Goal: Information Seeking & Learning: Find specific fact

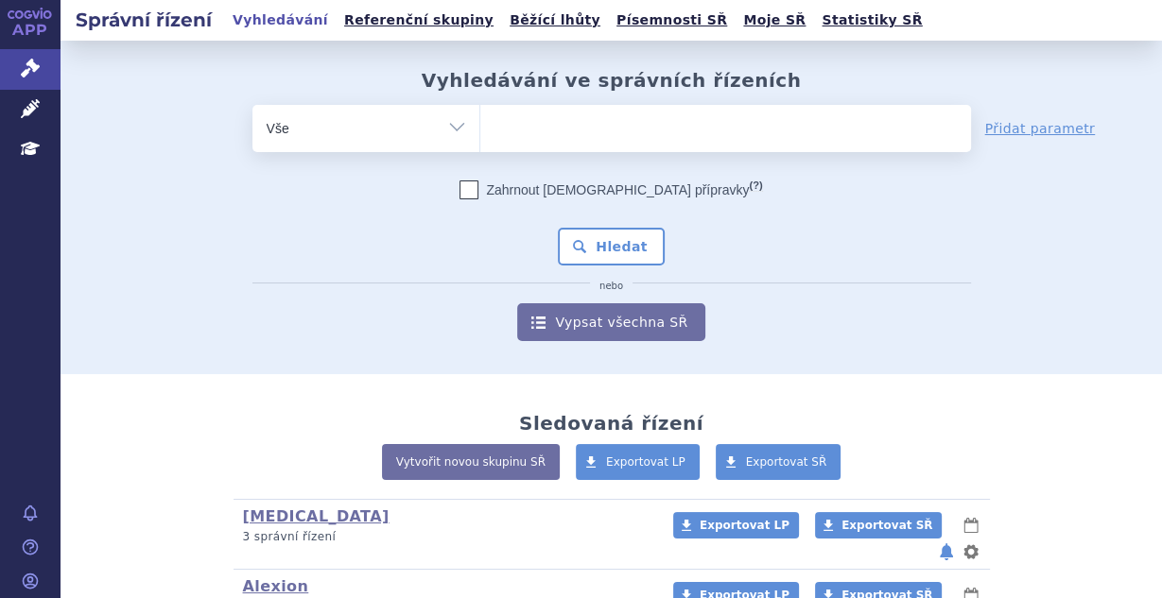
click at [504, 128] on ul at bounding box center [725, 125] width 491 height 40
click at [480, 128] on select at bounding box center [479, 127] width 1 height 47
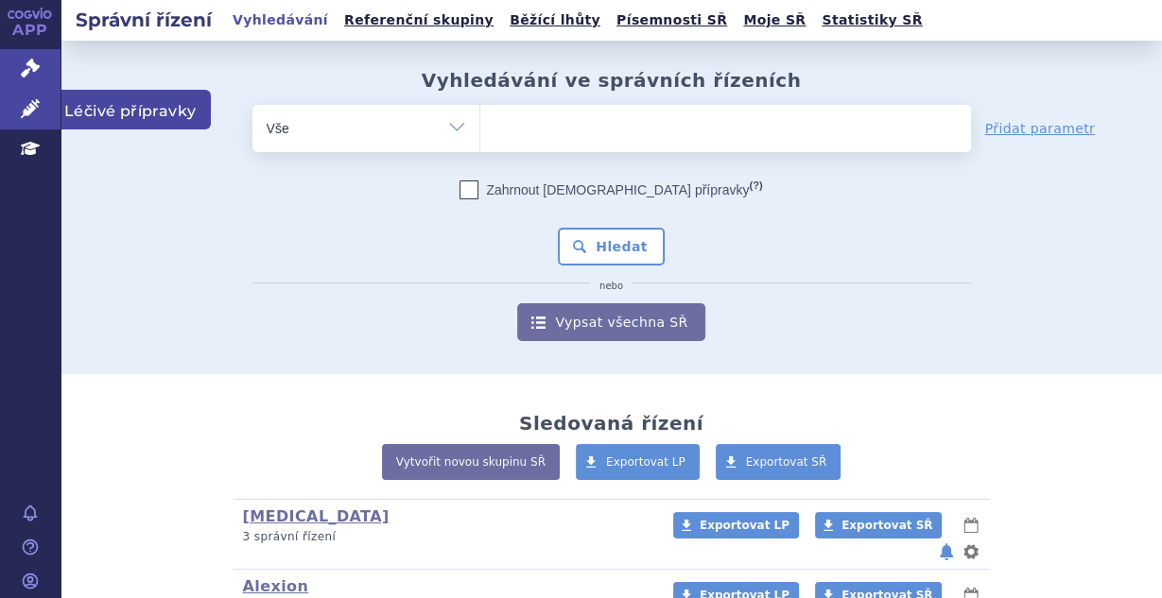
click at [26, 103] on icon at bounding box center [30, 108] width 19 height 19
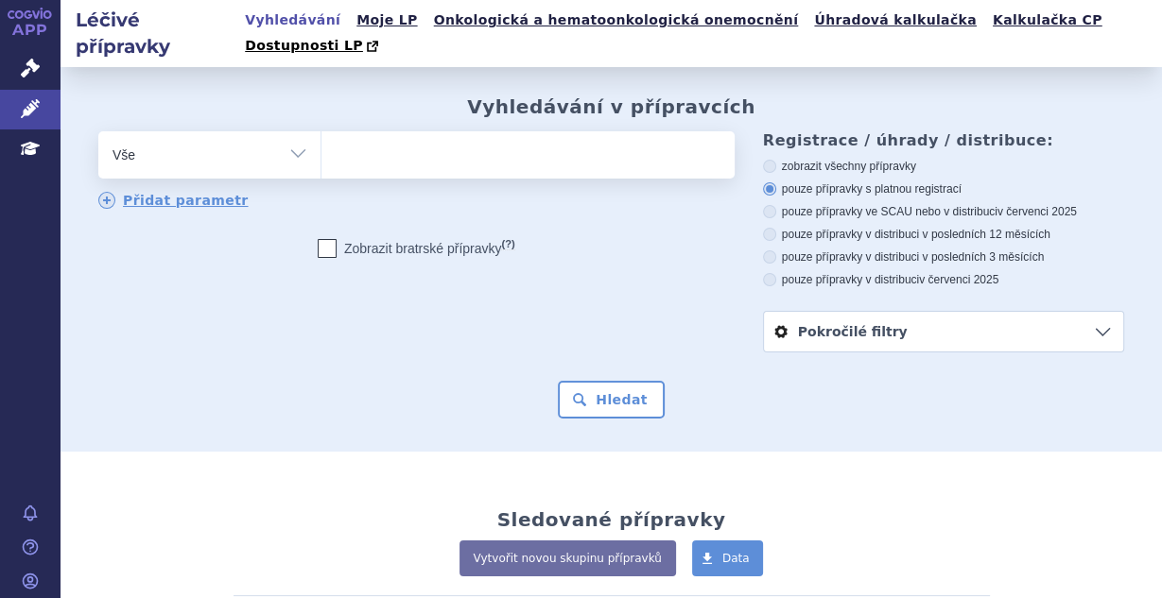
click at [416, 144] on ul at bounding box center [525, 151] width 408 height 40
click at [321, 144] on select at bounding box center [321, 153] width 1 height 47
type input "jar"
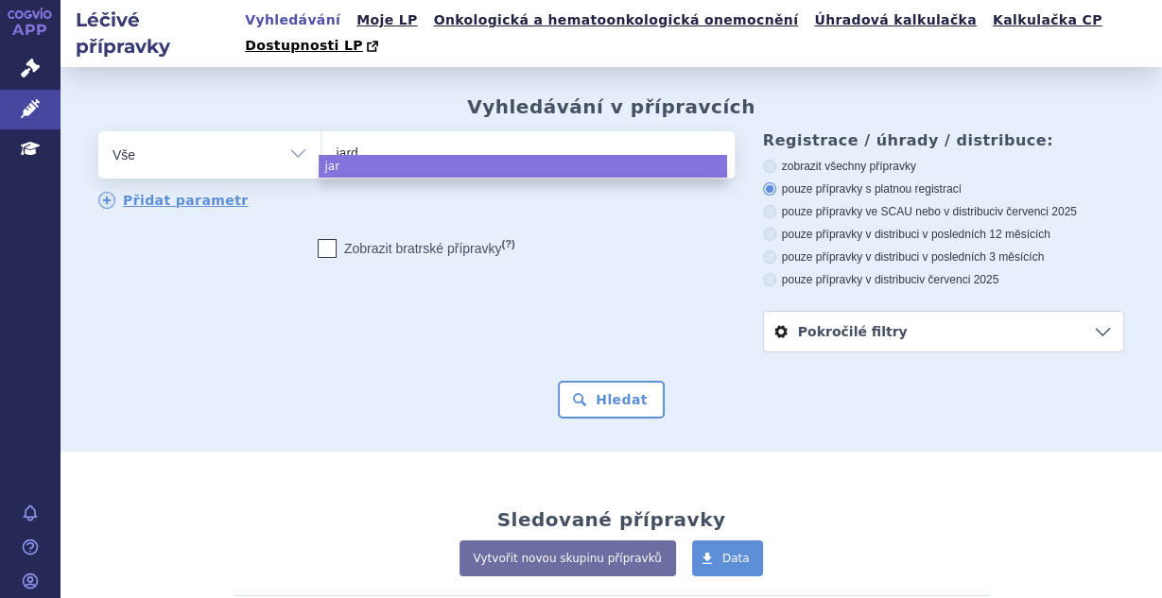
type input "jardi"
type input "jardian"
type input "jardiance"
select select "jardiance"
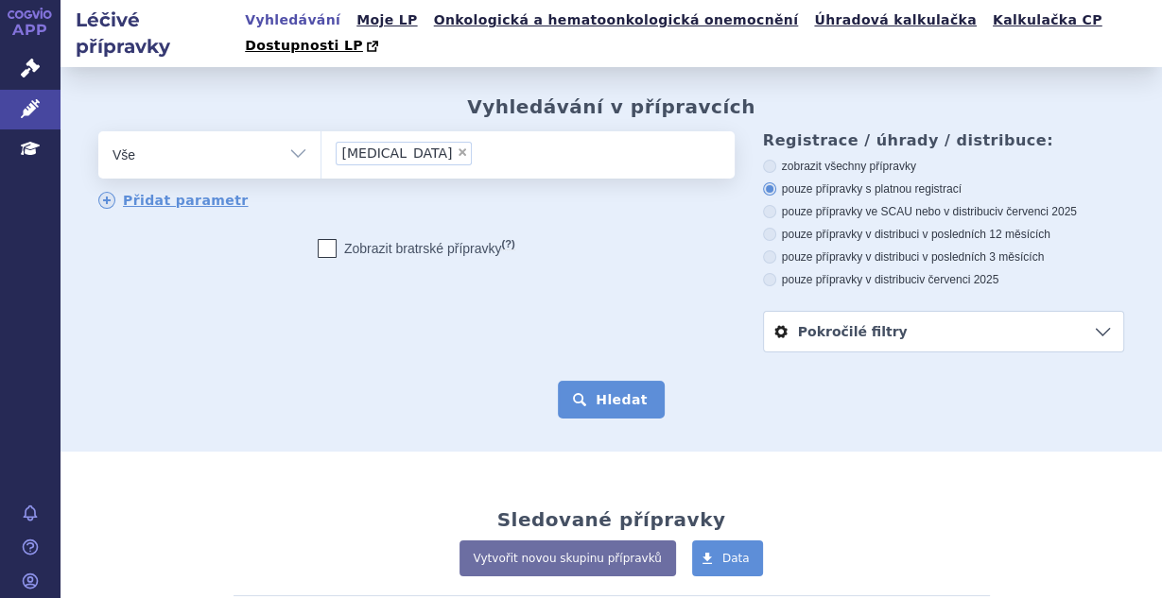
click at [618, 386] on button "Hledat" at bounding box center [611, 400] width 107 height 38
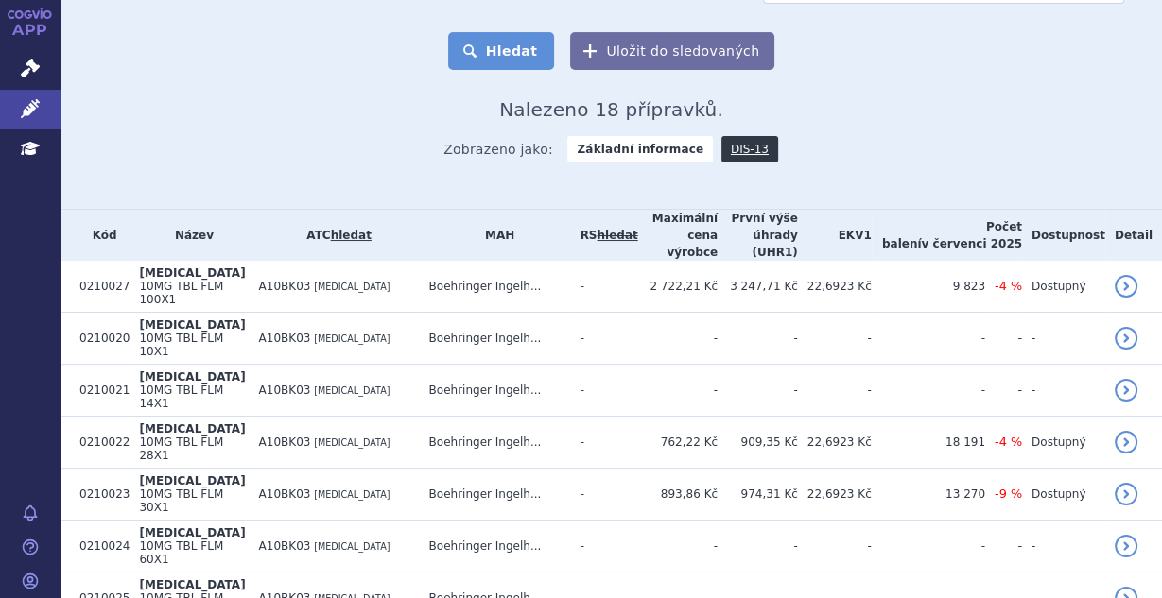
scroll to position [351, 0]
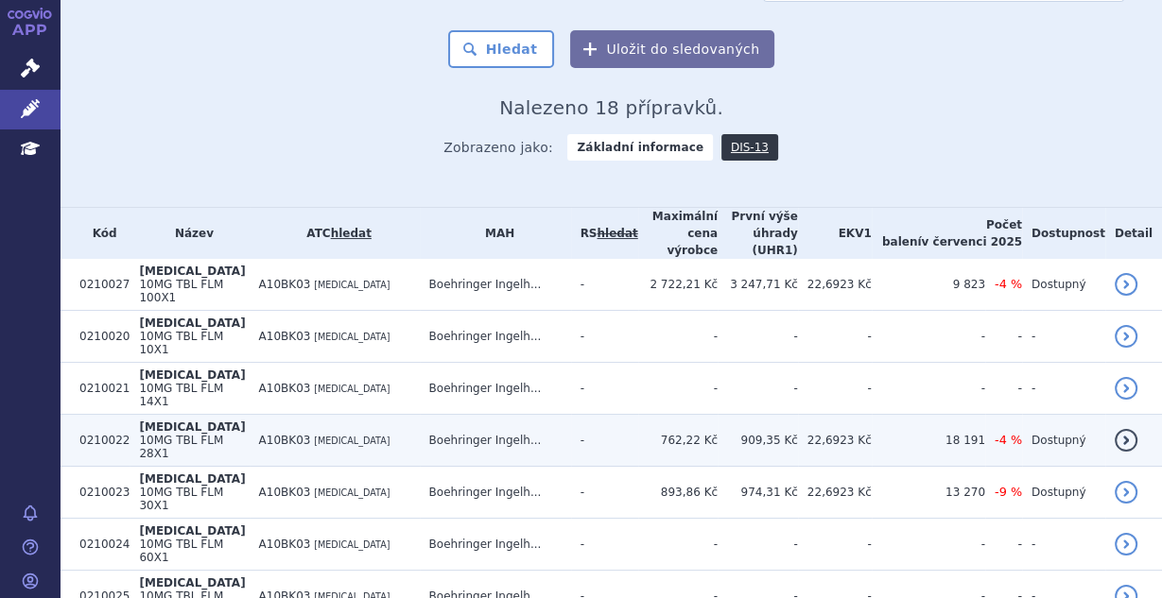
click at [537, 415] on td "Boehringer Ingelh..." at bounding box center [495, 441] width 151 height 52
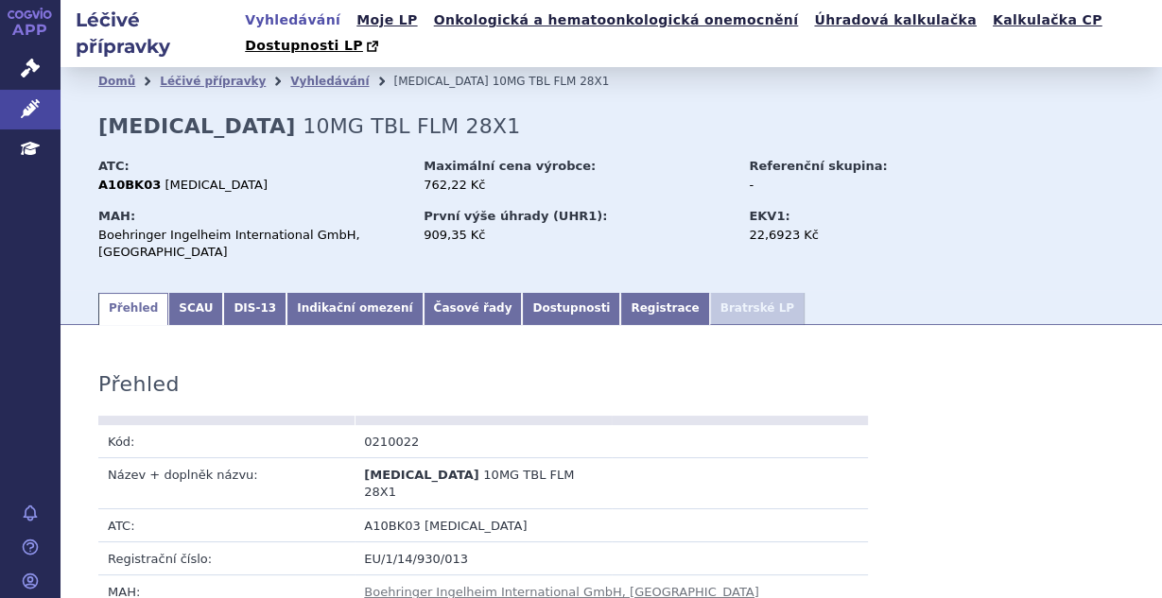
scroll to position [59, 0]
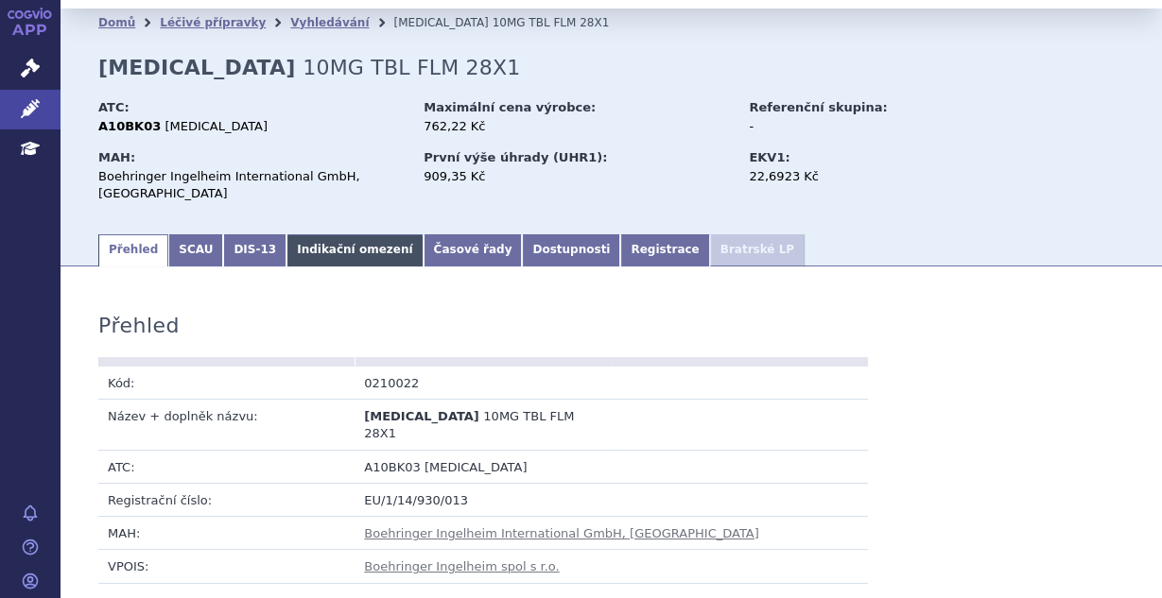
click at [308, 237] on link "Indikační omezení" at bounding box center [354, 250] width 136 height 32
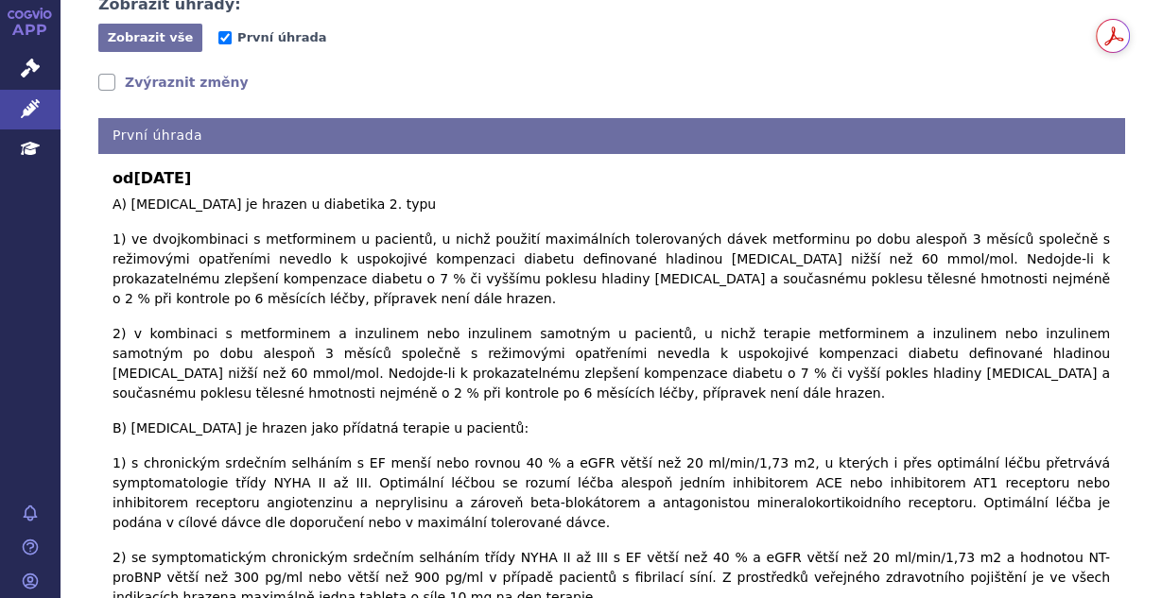
scroll to position [411, 0]
